Goal: Find specific page/section: Find specific page/section

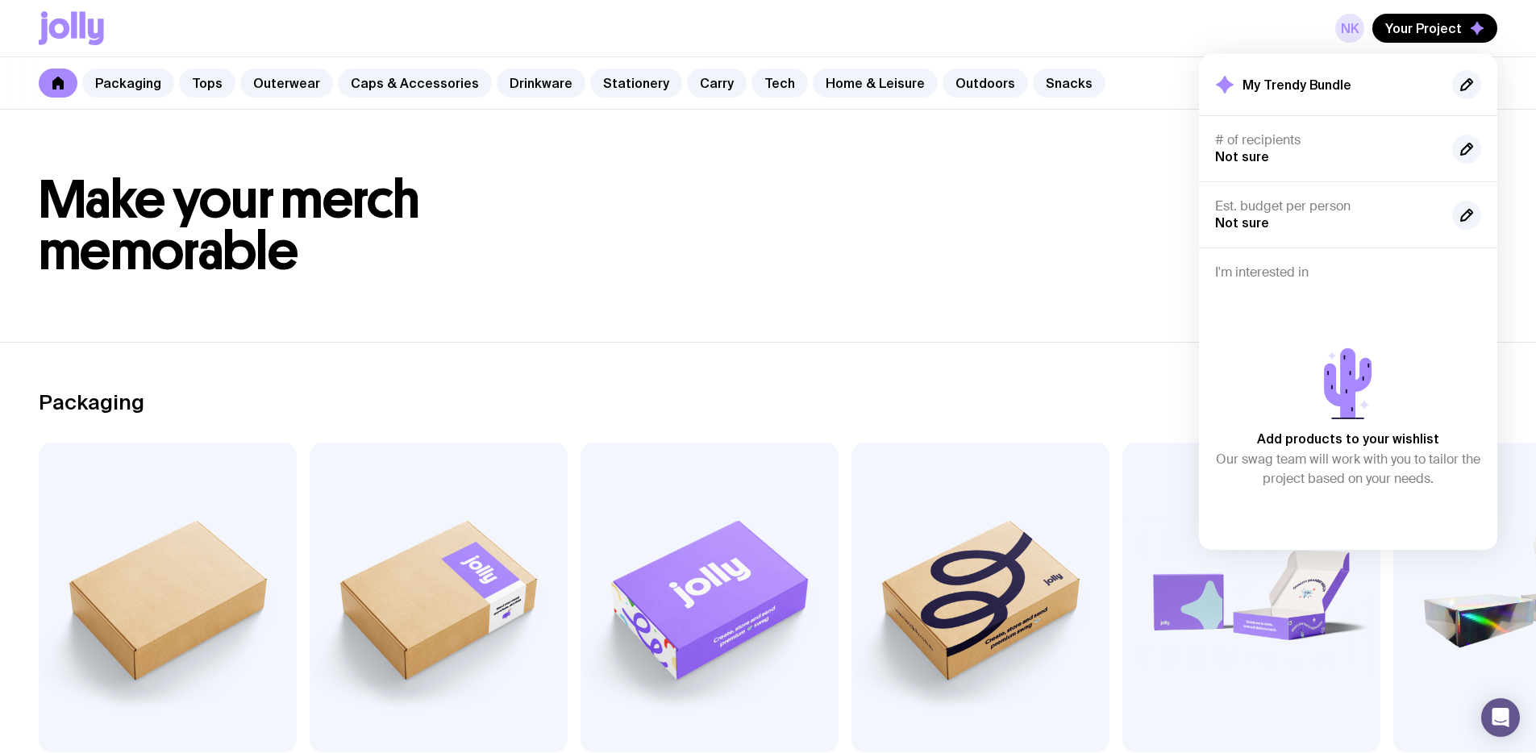
click at [1350, 29] on link "NK" at bounding box center [1349, 28] width 29 height 29
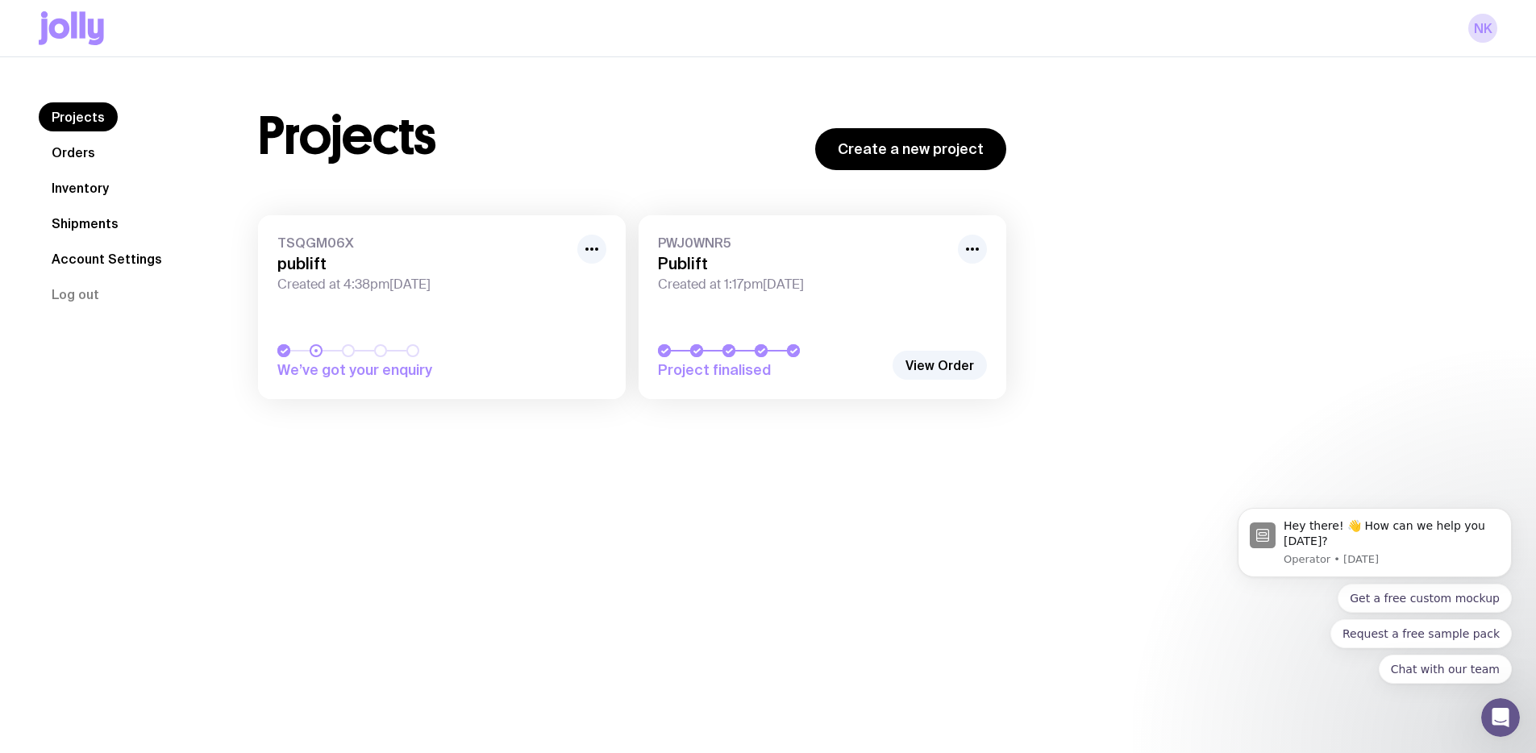
click at [336, 285] on span "Created at 4:38pm[DATE]" at bounding box center [422, 285] width 290 height 16
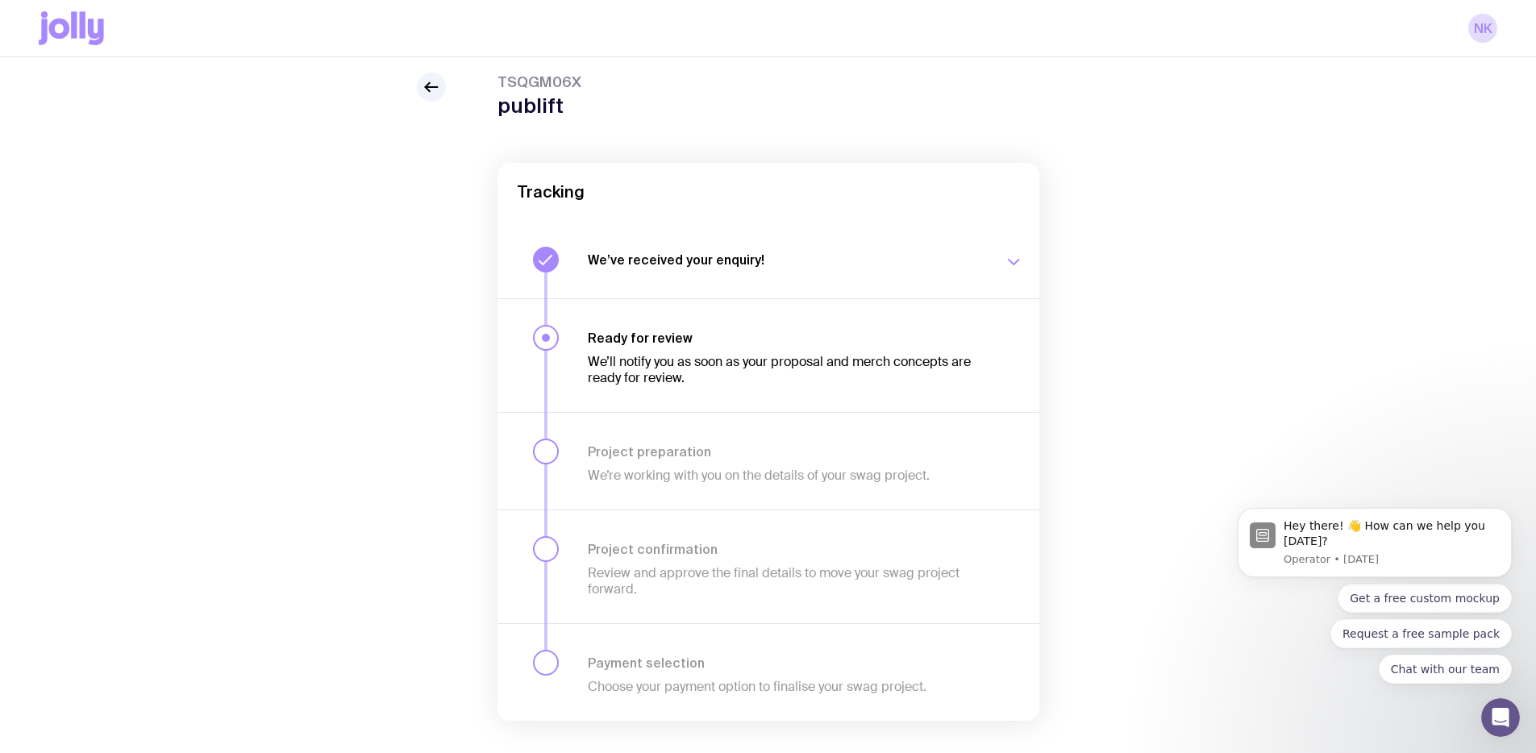
scroll to position [81, 0]
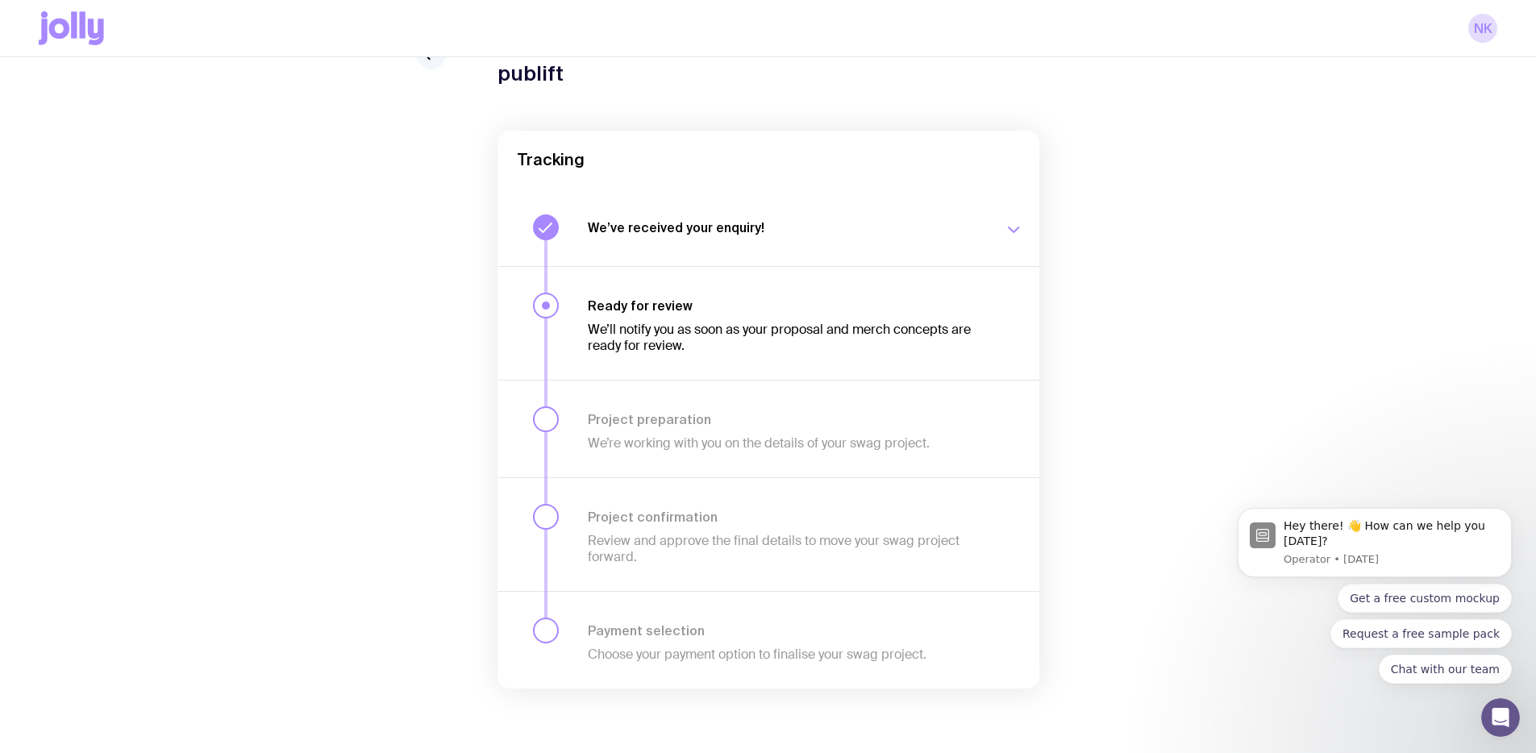
click at [432, 65] on link at bounding box center [431, 54] width 29 height 29
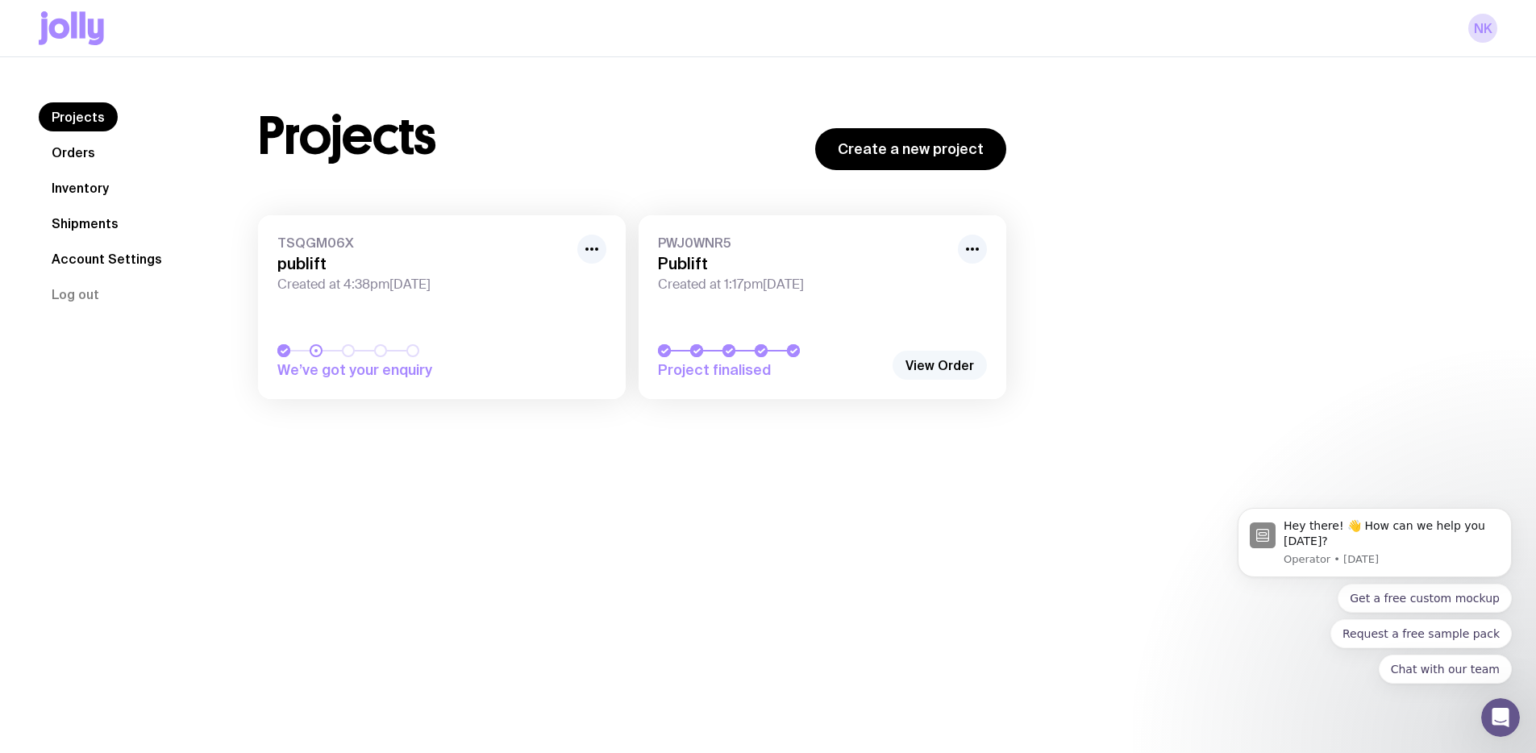
click at [944, 374] on link "View Order" at bounding box center [940, 365] width 94 height 29
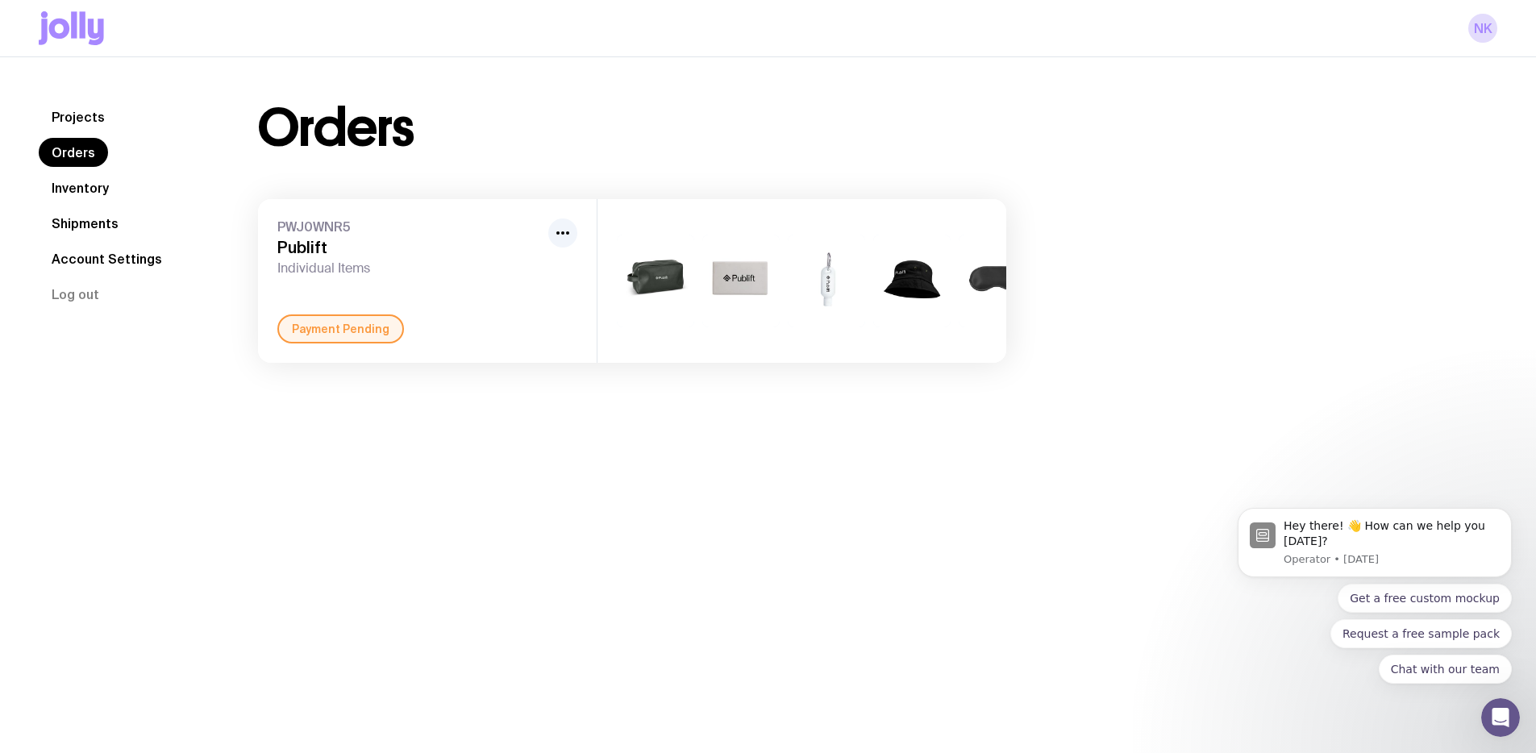
click at [650, 266] on img at bounding box center [655, 281] width 77 height 93
